Goal: Information Seeking & Learning: Check status

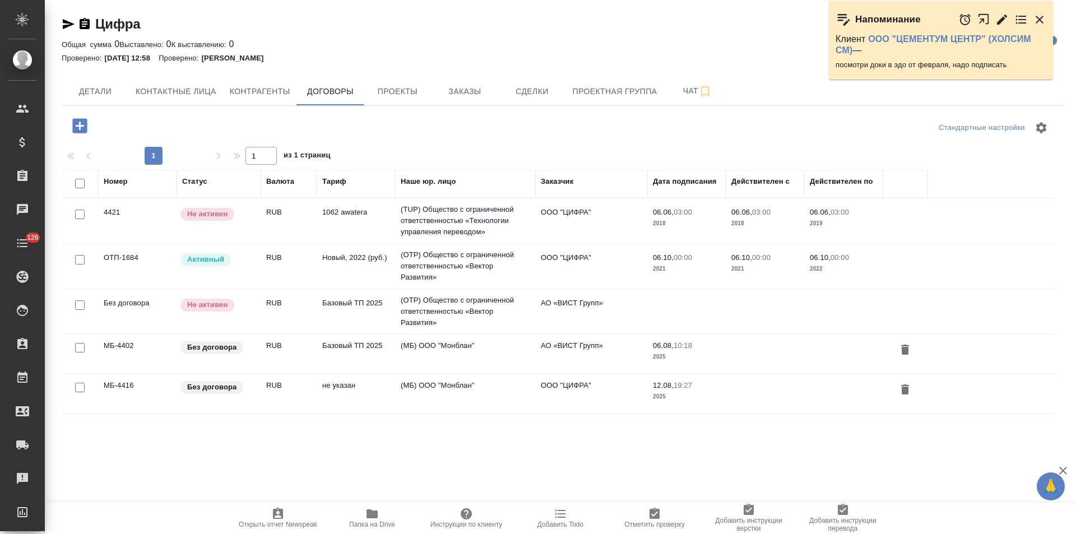
click at [467, 269] on td "(OTP) Общество с ограниченной ответственностью «Вектор Развития»" at bounding box center [465, 266] width 140 height 45
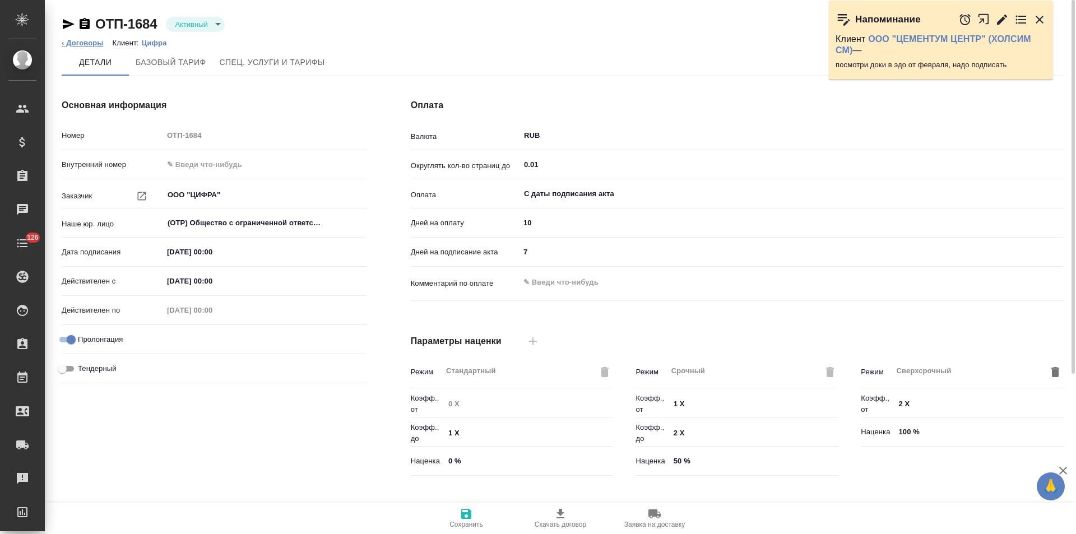
click at [81, 45] on link "‹ Договоры" at bounding box center [83, 43] width 42 height 8
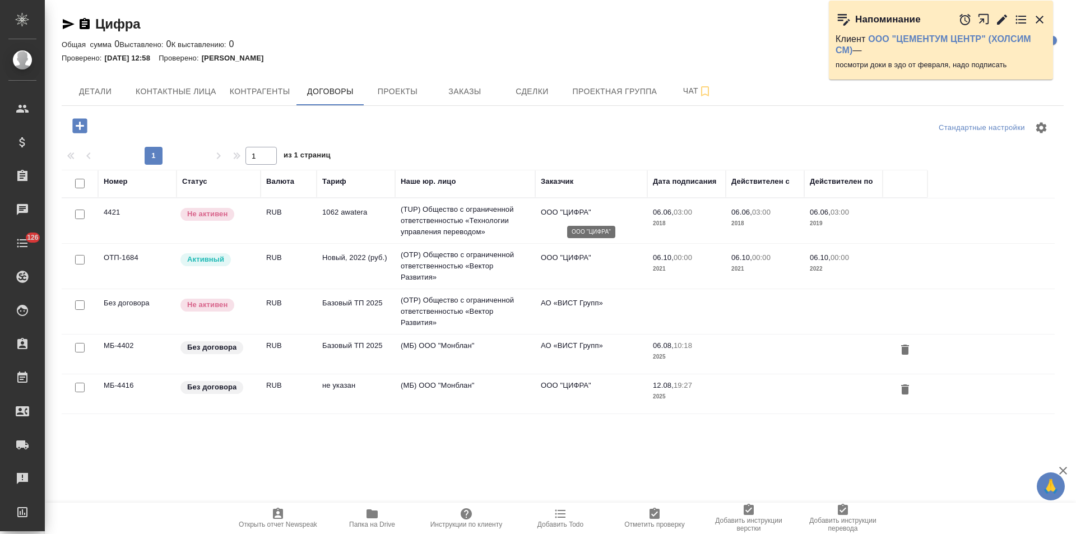
click at [604, 210] on p "ООО "ЦИФРА"" at bounding box center [591, 212] width 101 height 11
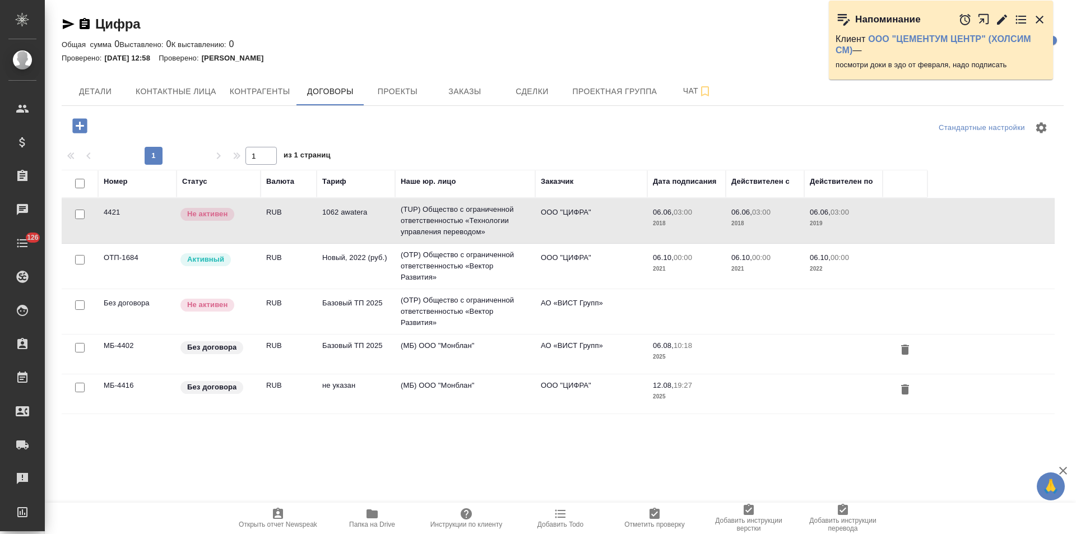
click at [601, 272] on td "ООО "ЦИФРА"" at bounding box center [591, 266] width 112 height 39
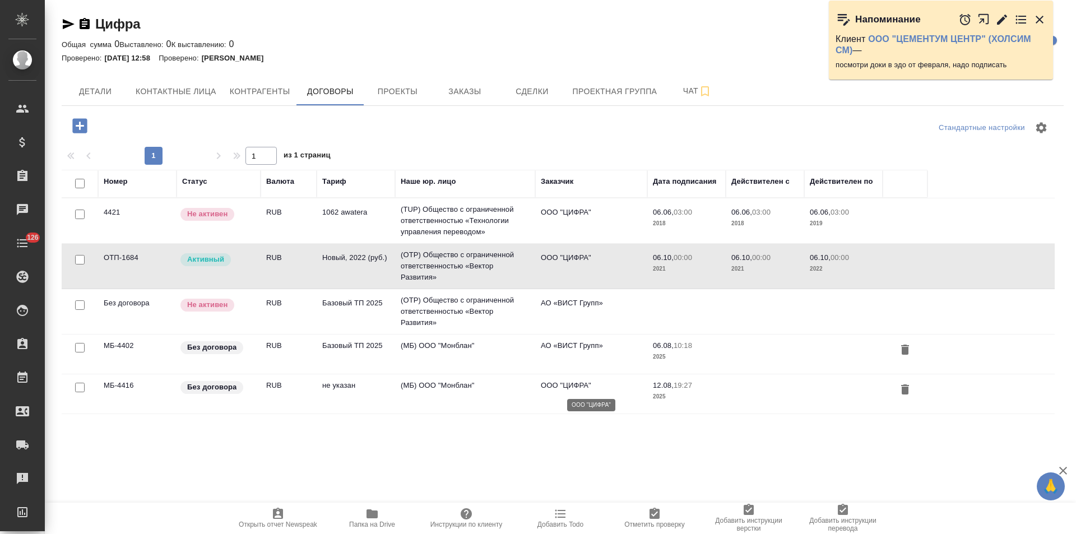
click at [599, 387] on p "ООО "ЦИФРА"" at bounding box center [591, 385] width 101 height 11
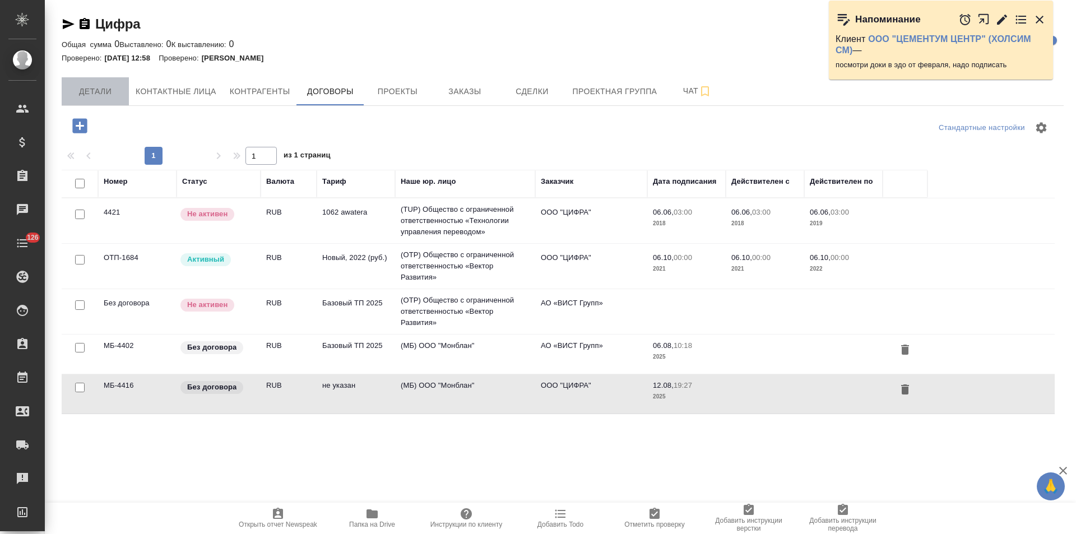
click at [112, 92] on span "Детали" at bounding box center [95, 92] width 54 height 14
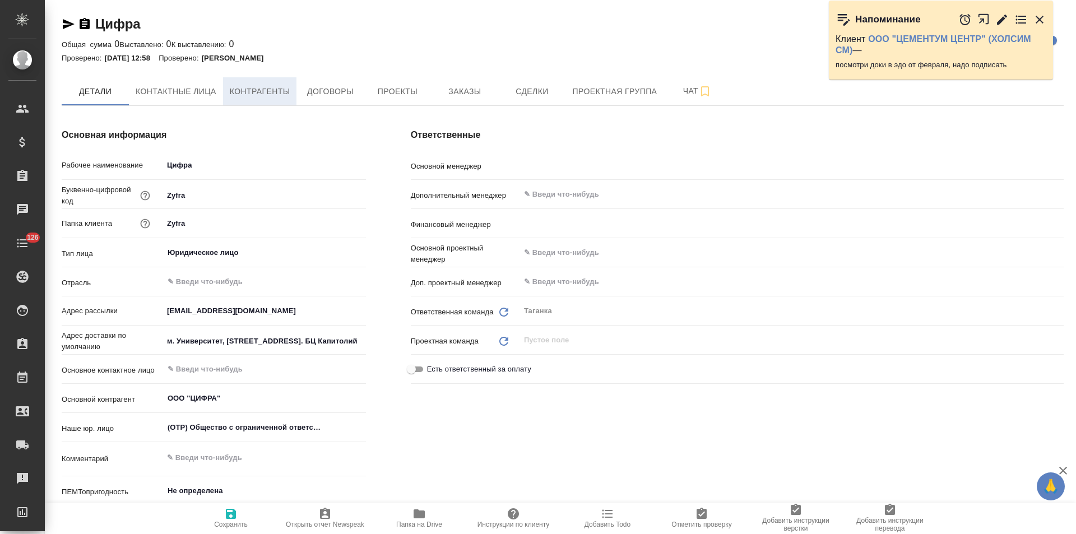
type textarea "x"
type input "Прохорова Анастасия"
type input "[PERSON_NAME]"
type textarea "x"
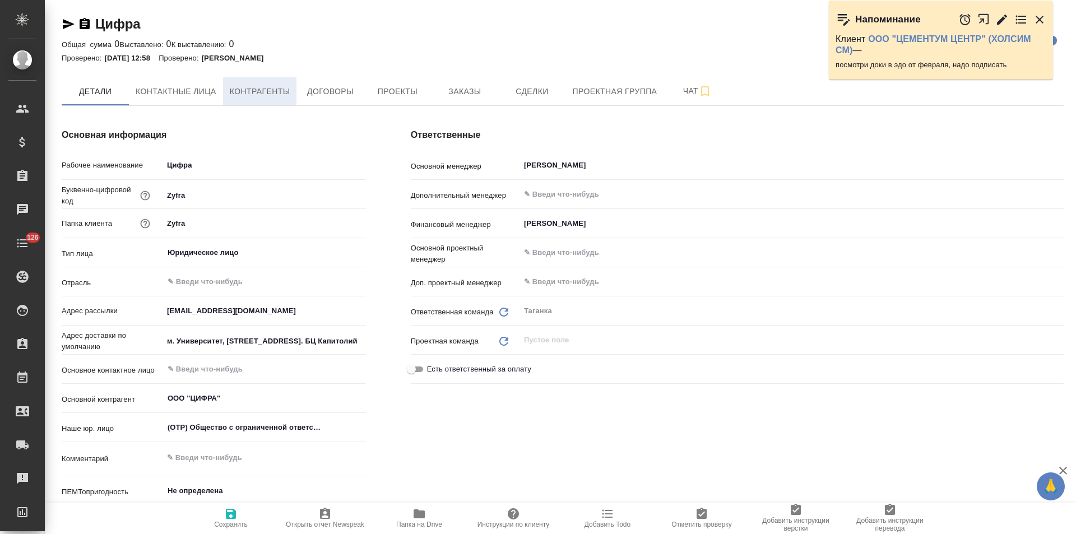
type textarea "x"
click at [267, 104] on button "Контрагенты" at bounding box center [260, 91] width 74 height 28
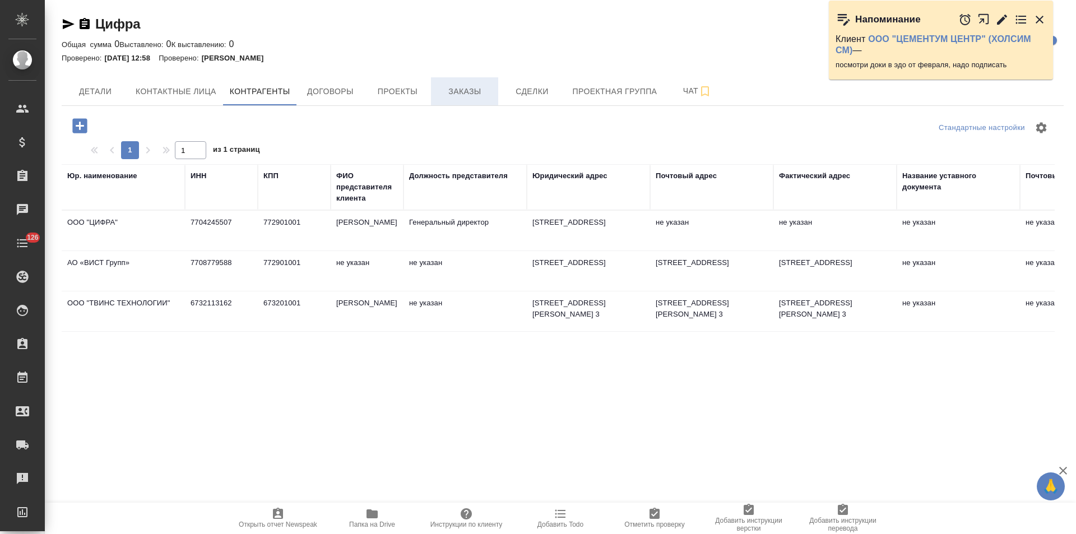
click at [451, 101] on button "Заказы" at bounding box center [464, 91] width 67 height 28
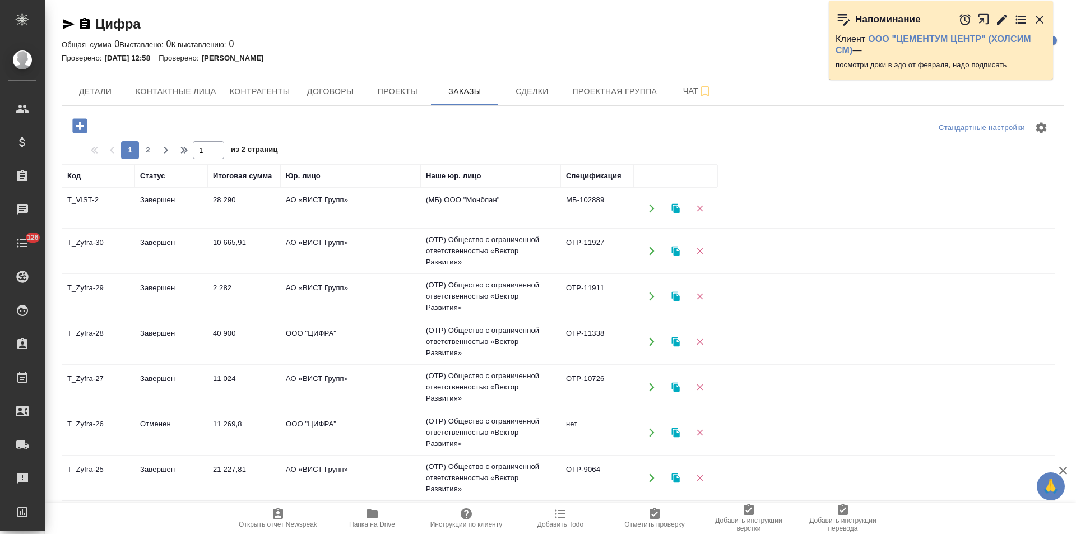
click at [515, 349] on td "(OTP) Общество с ограниченной ответственностью «Вектор Развития»" at bounding box center [490, 342] width 140 height 45
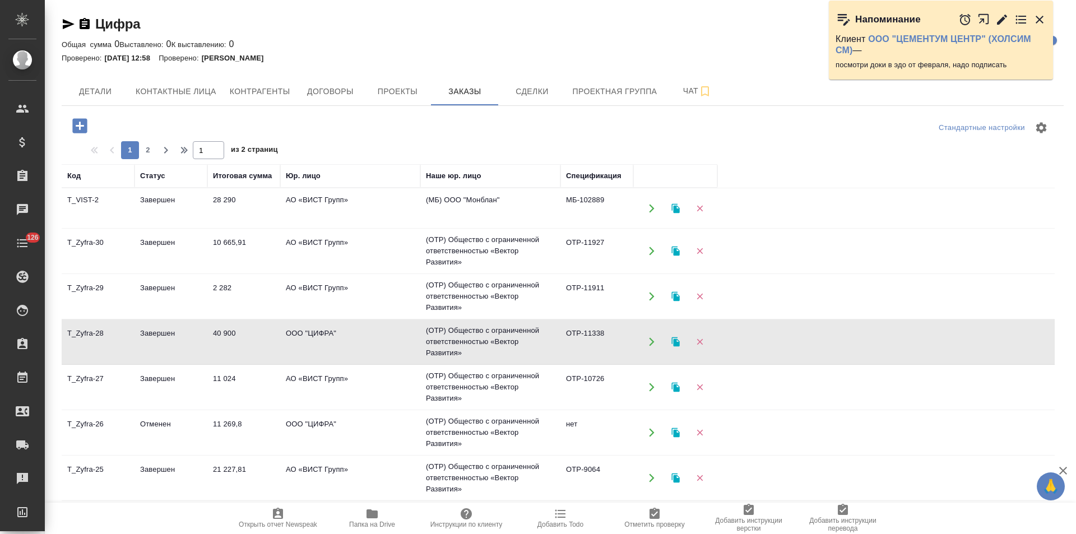
click at [515, 349] on td "(OTP) Общество с ограниченной ответственностью «Вектор Развития»" at bounding box center [490, 342] width 140 height 45
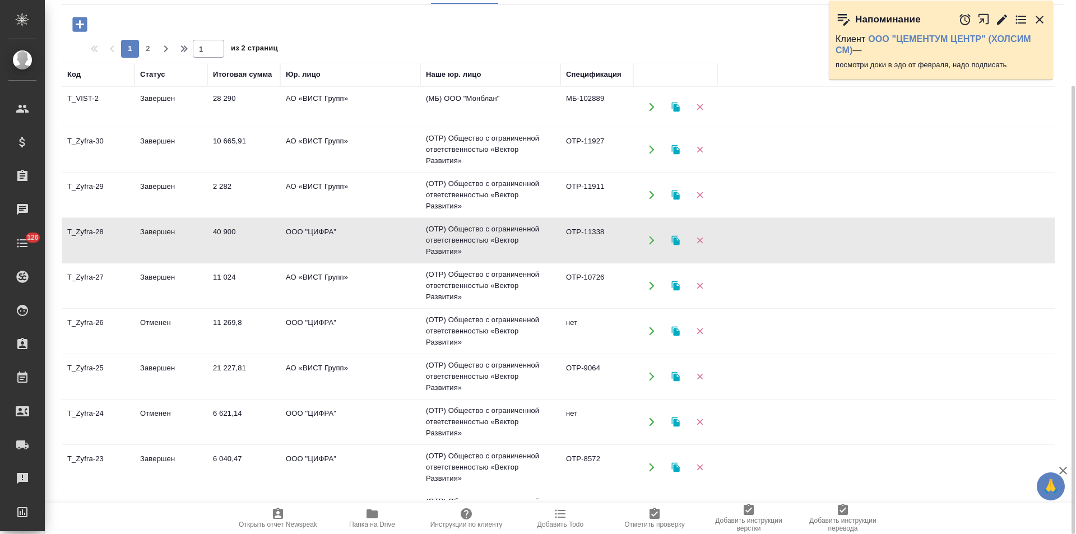
click at [464, 73] on div "Наше юр. лицо" at bounding box center [454, 74] width 56 height 11
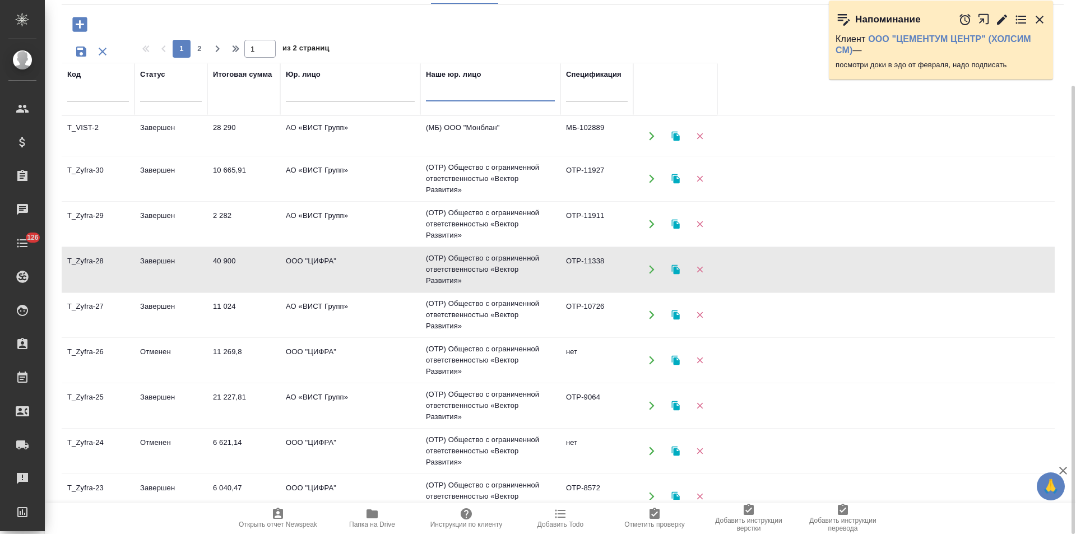
click at [464, 95] on input "text" at bounding box center [490, 94] width 129 height 14
type input "мон"
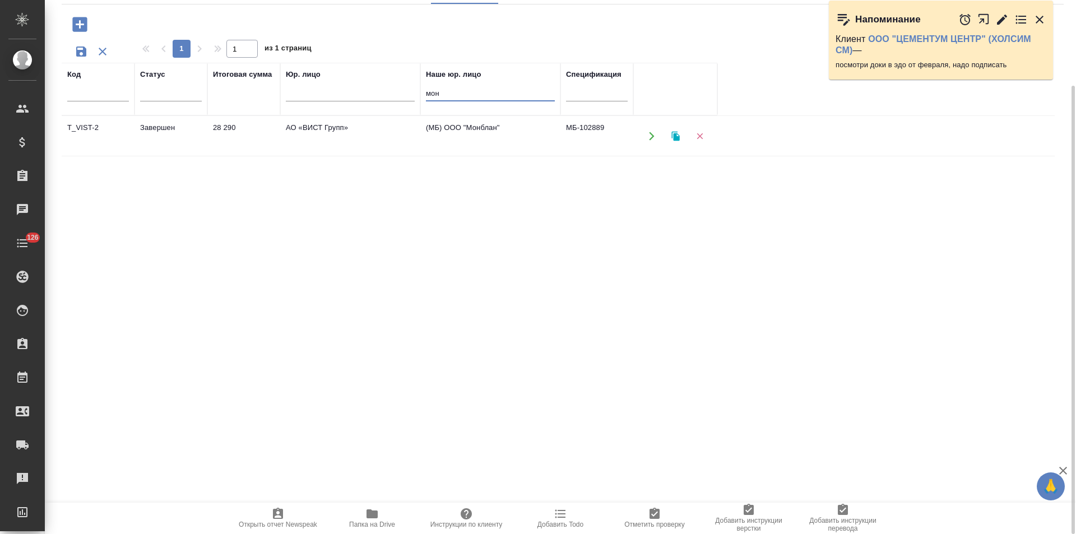
drag, startPoint x: 446, startPoint y: 95, endPoint x: 417, endPoint y: 92, distance: 28.8
click at [417, 92] on tr "Код Статус Итоговая сумма Юр. лицо Наше юр. лицо мон Спецификация" at bounding box center [390, 89] width 656 height 53
click at [381, 95] on input "text" at bounding box center [350, 94] width 129 height 14
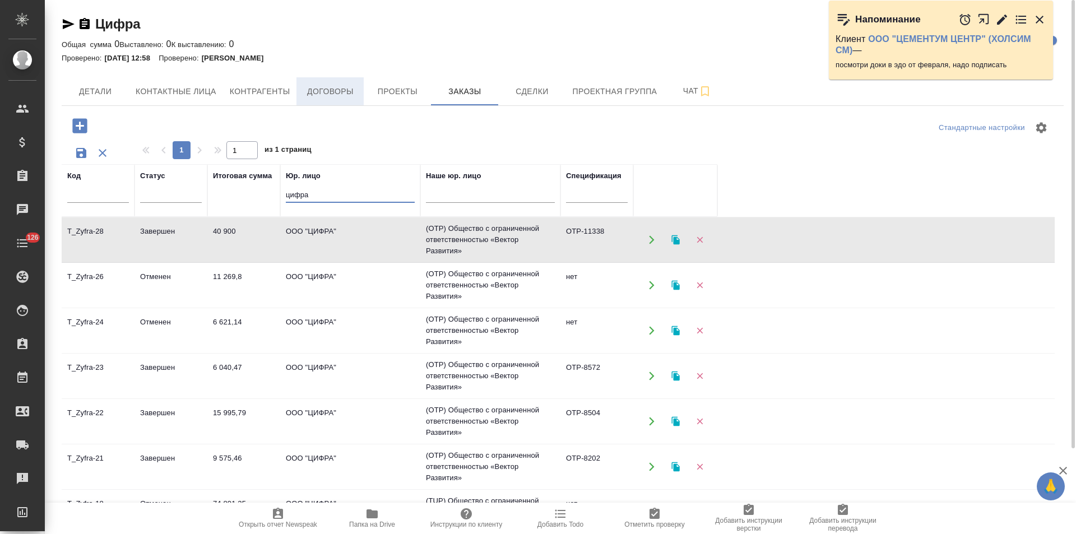
type input "цифра"
click at [311, 85] on span "Договоры" at bounding box center [330, 92] width 54 height 14
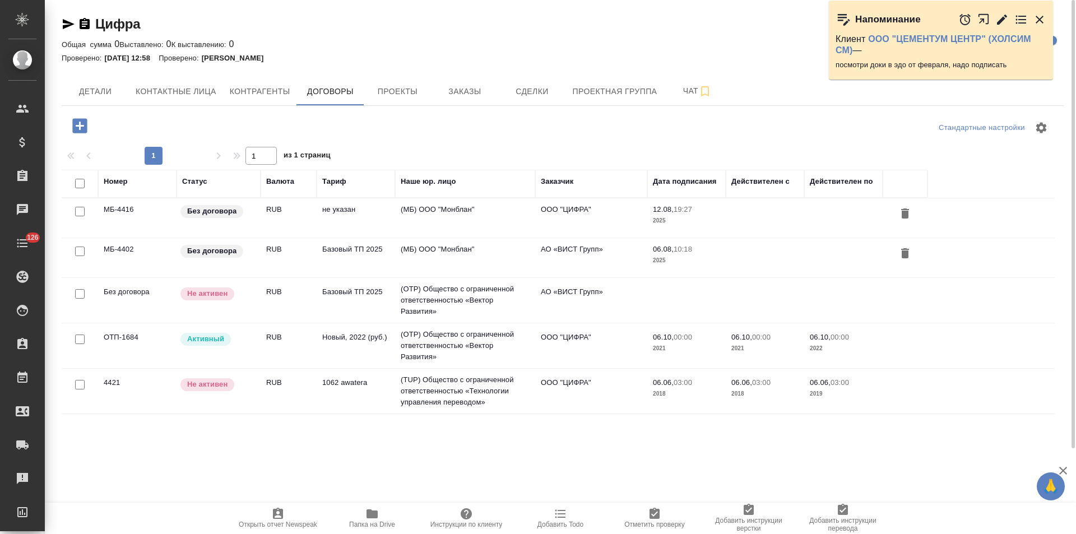
click at [568, 350] on td "ООО "ЦИФРА"" at bounding box center [591, 345] width 112 height 39
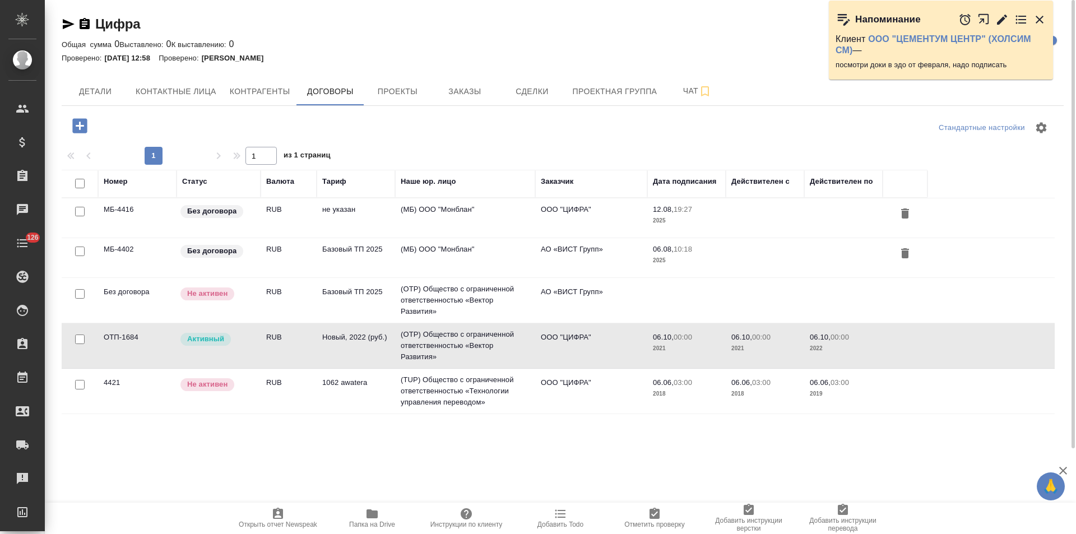
click at [568, 350] on td "ООО "ЦИФРА"" at bounding box center [591, 345] width 112 height 39
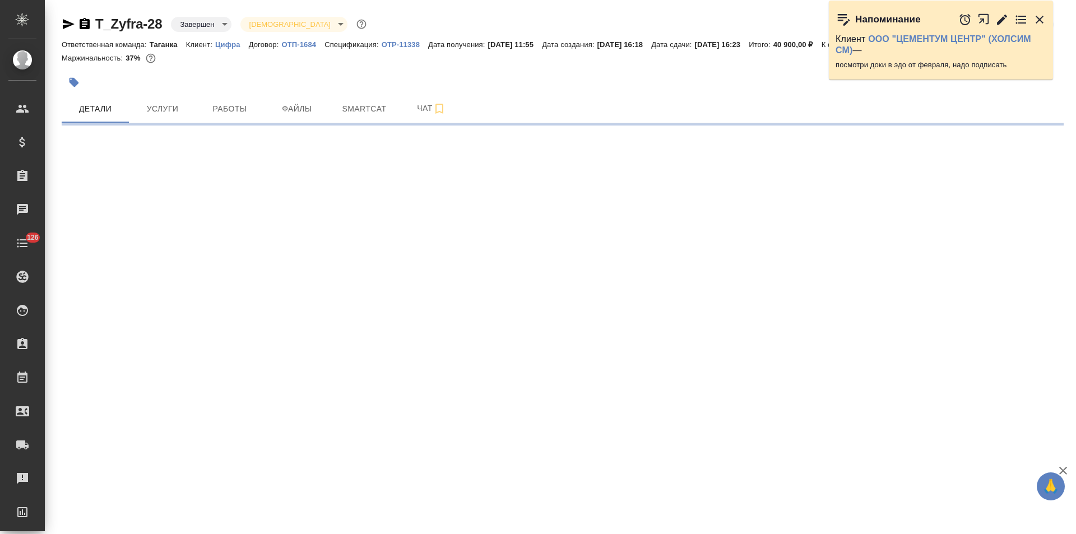
select select "RU"
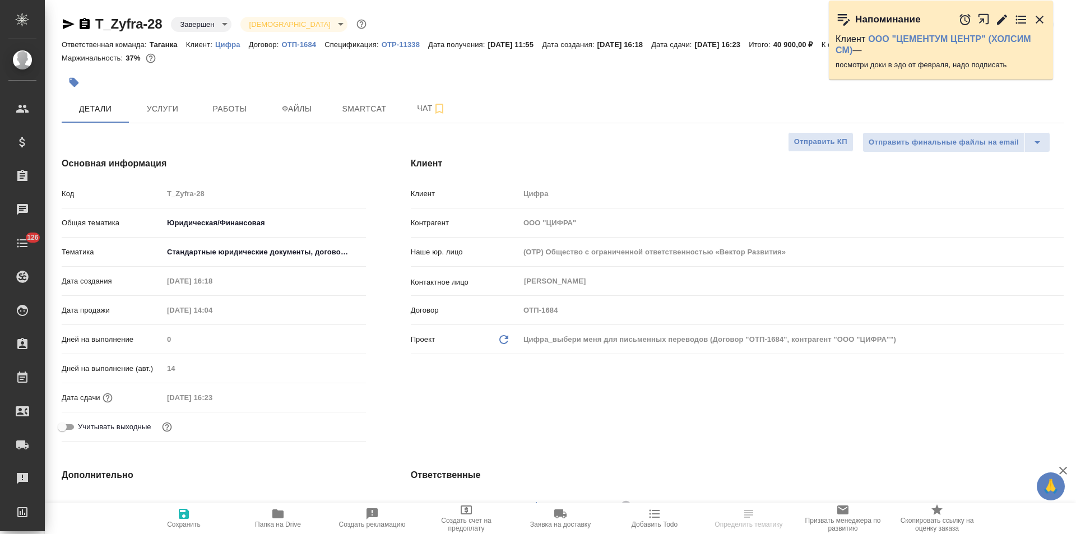
type textarea "x"
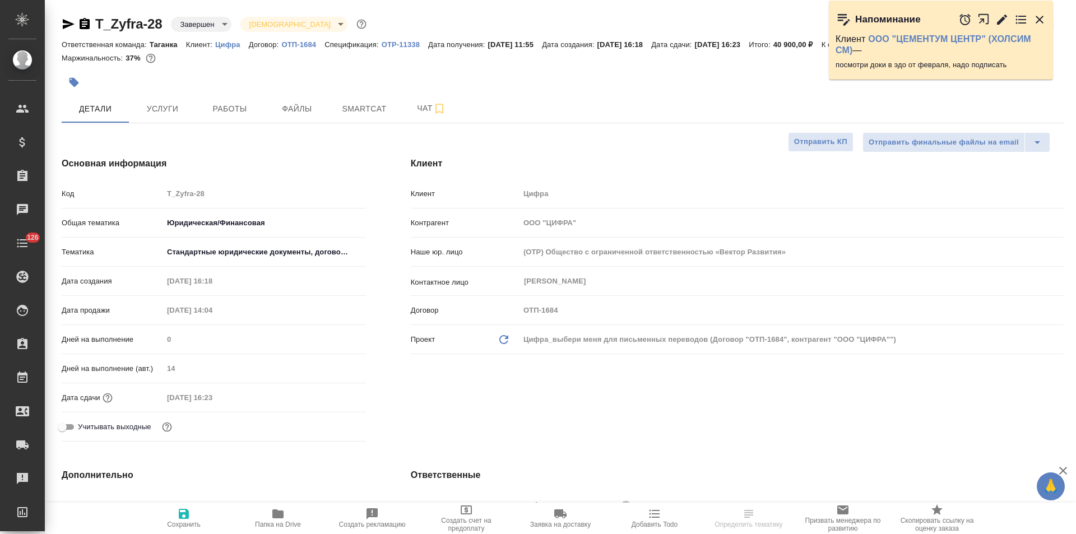
type textarea "x"
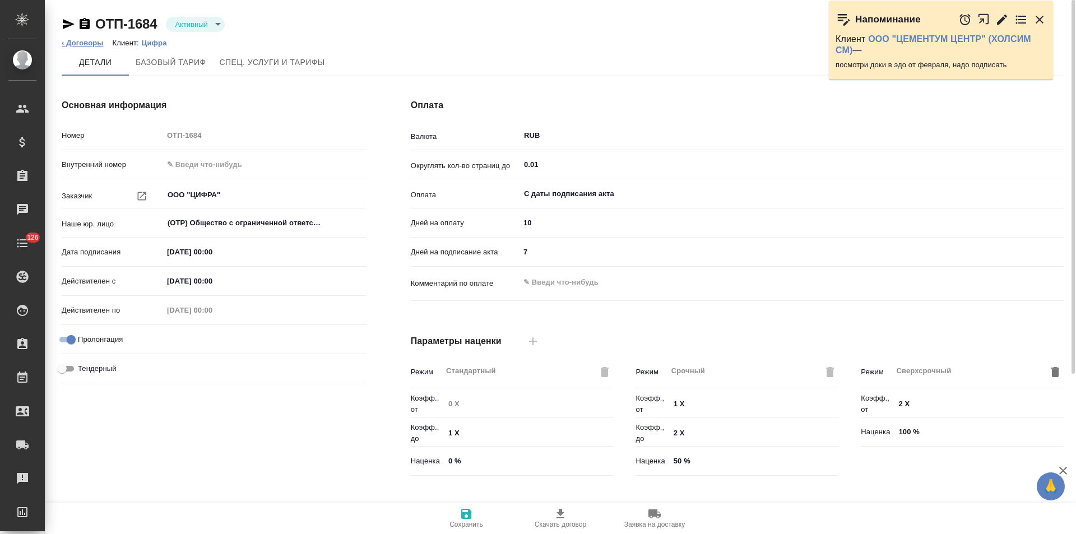
click at [86, 42] on link "‹ Договоры" at bounding box center [83, 43] width 42 height 8
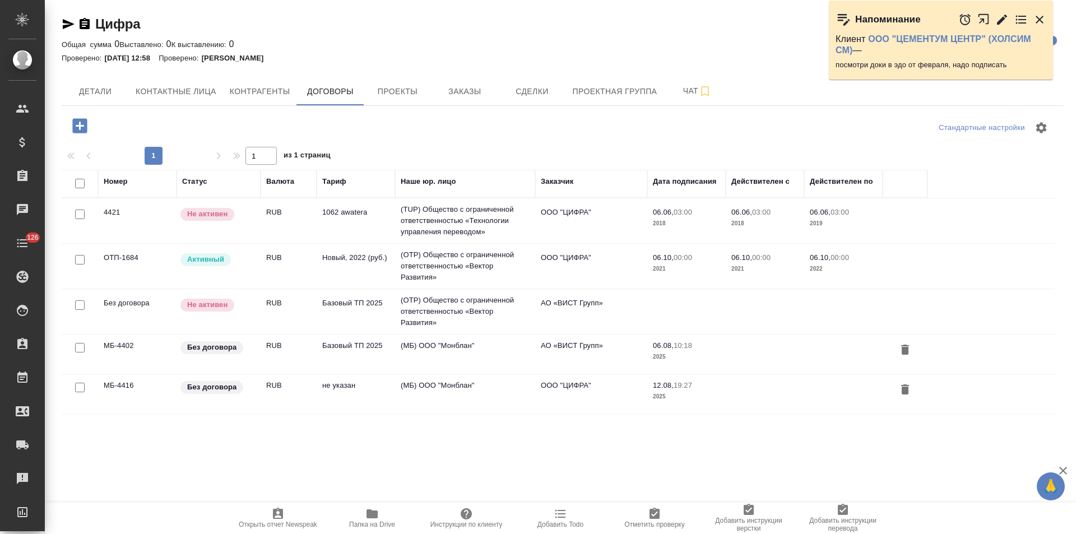
click at [457, 393] on td "(МБ) ООО "Монблан"" at bounding box center [465, 394] width 140 height 39
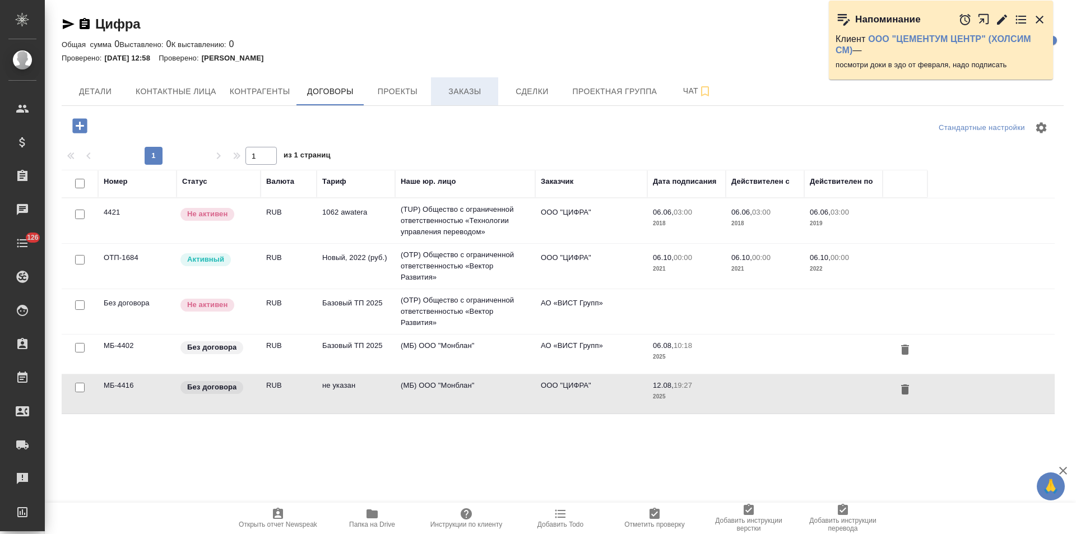
click at [459, 94] on span "Заказы" at bounding box center [465, 92] width 54 height 14
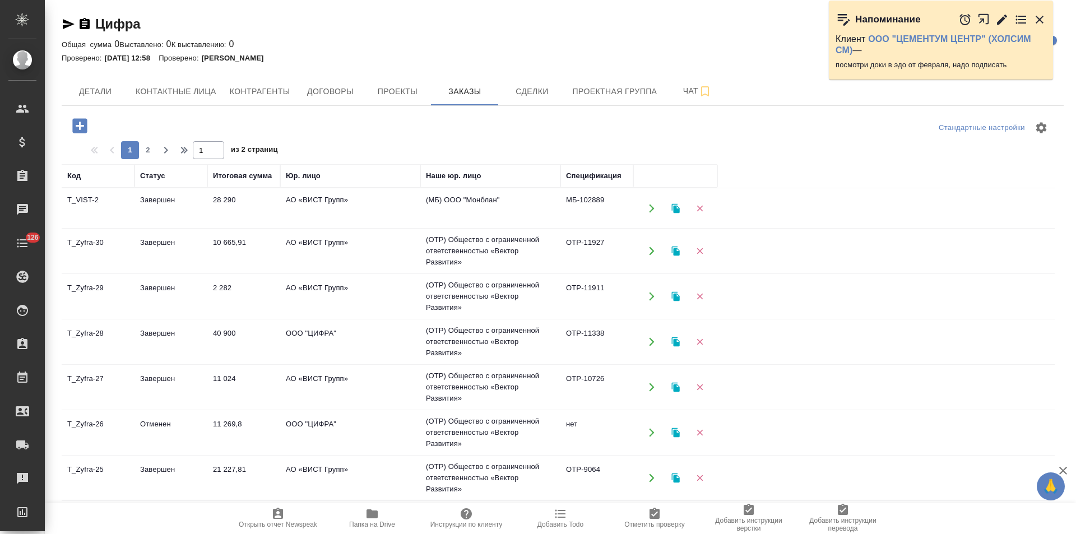
click at [495, 349] on td "(OTP) Общество с ограниченной ответственностью «Вектор Развития»" at bounding box center [490, 342] width 140 height 45
